Goal: Task Accomplishment & Management: Use online tool/utility

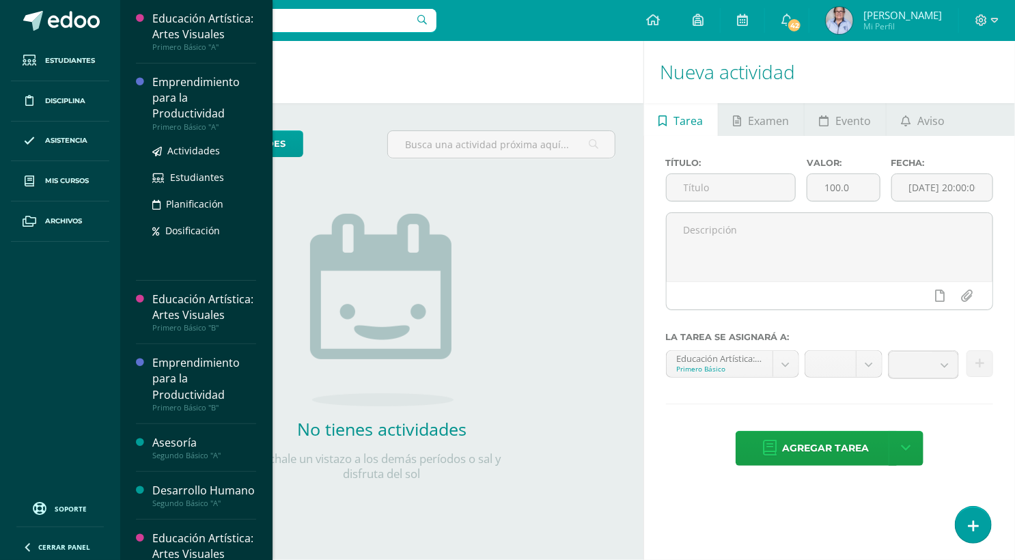
click at [191, 117] on div "Emprendimiento para la Productividad" at bounding box center [204, 97] width 104 height 47
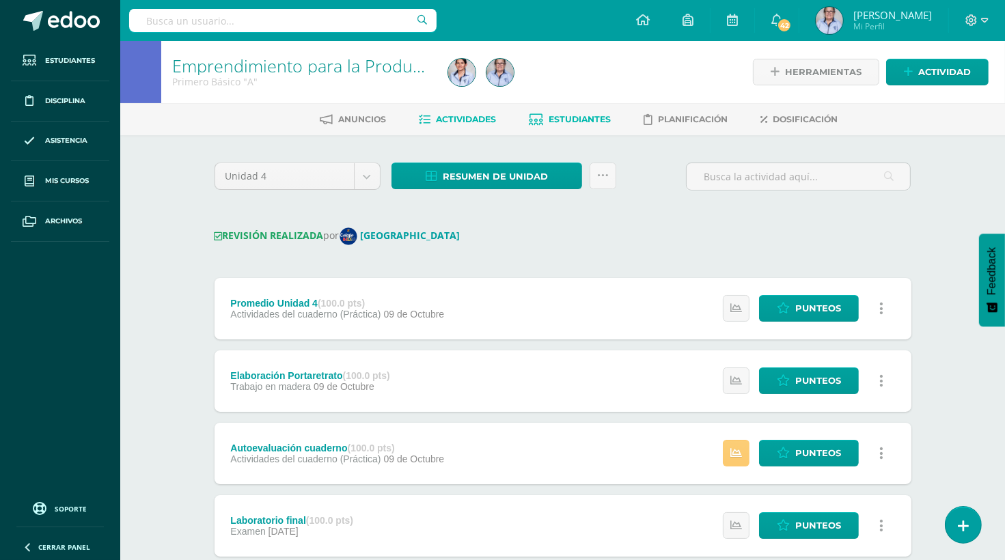
click at [566, 114] on span "Estudiantes" at bounding box center [580, 119] width 62 height 10
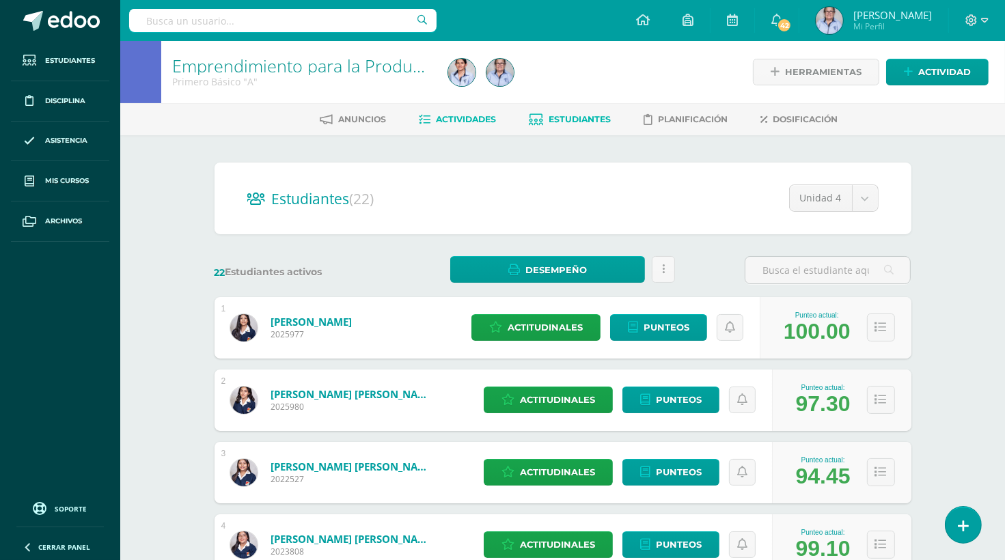
click at [454, 118] on span "Actividades" at bounding box center [467, 119] width 60 height 10
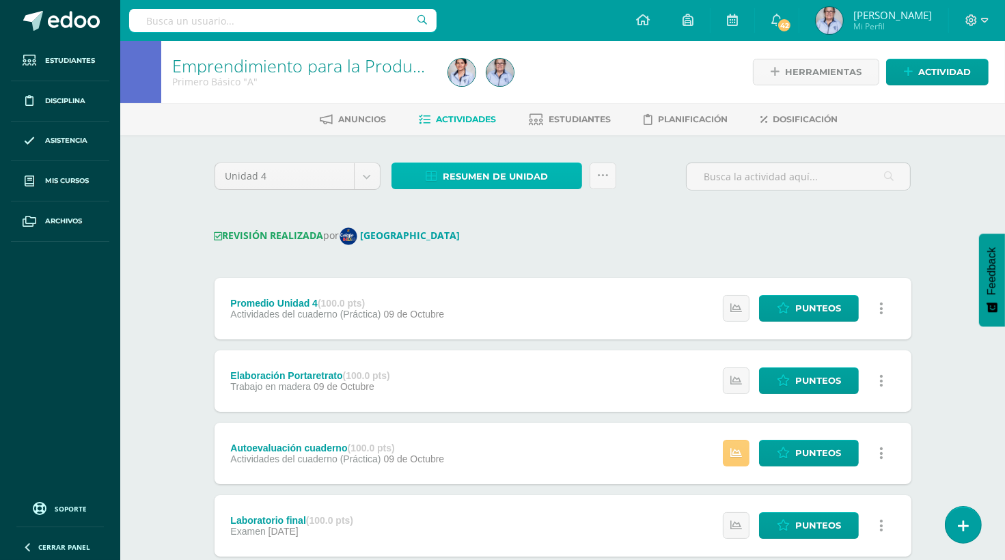
click at [466, 174] on span "Resumen de unidad" at bounding box center [495, 176] width 105 height 25
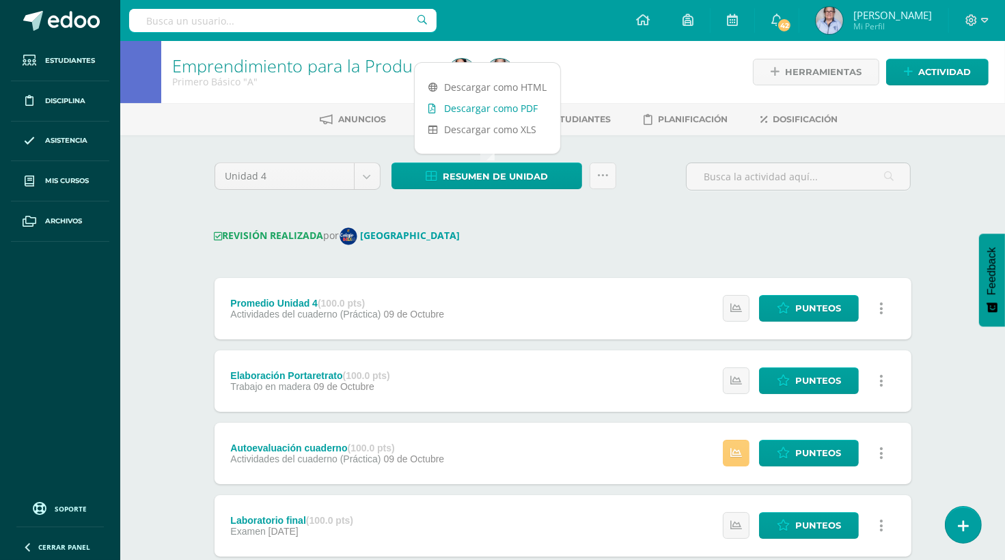
click at [467, 111] on link "Descargar como PDF" at bounding box center [488, 108] width 146 height 21
